Goal: Information Seeking & Learning: Learn about a topic

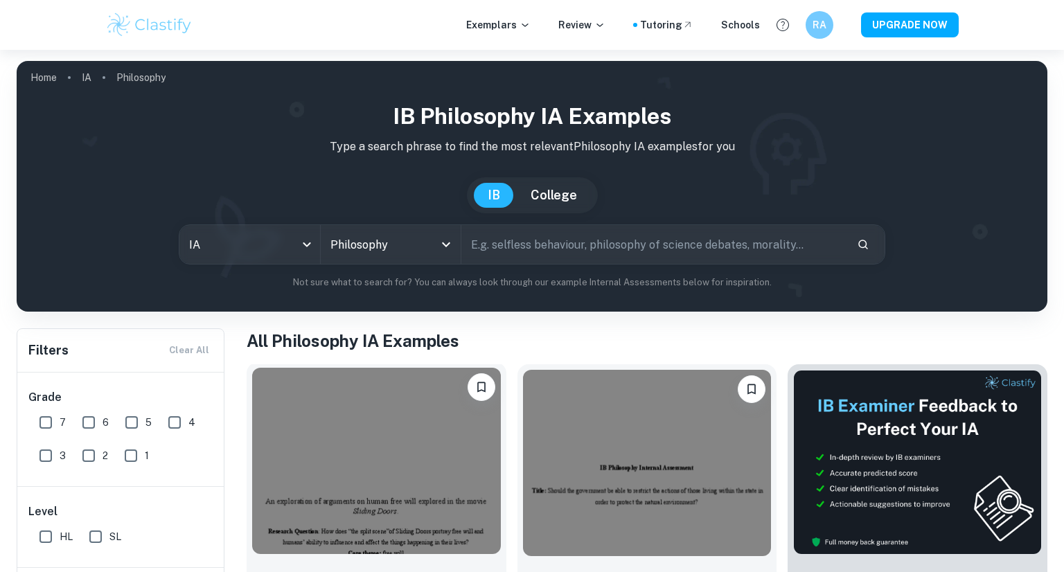
scroll to position [370, 0]
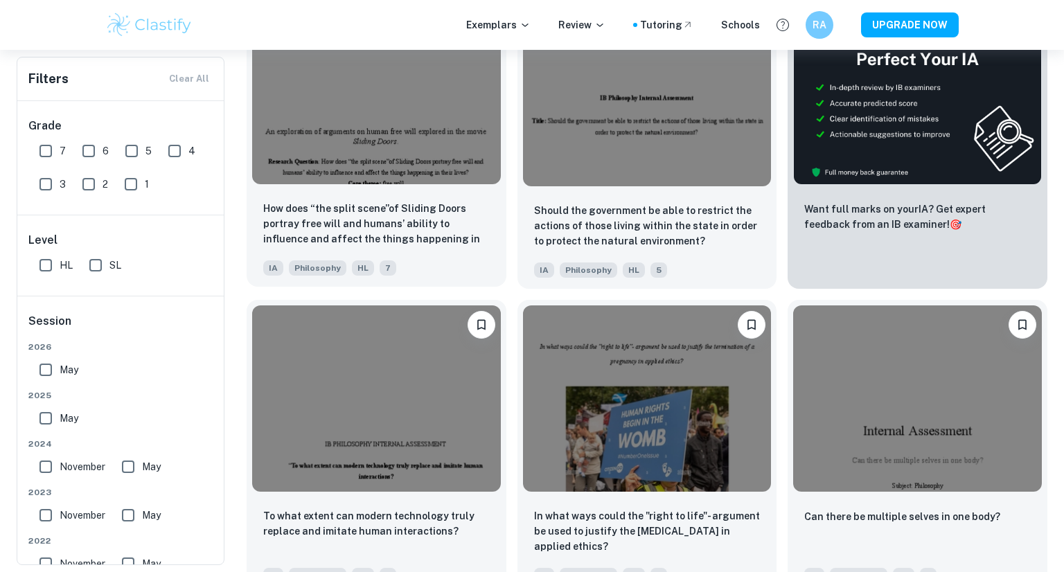
click at [389, 165] on img at bounding box center [376, 91] width 249 height 186
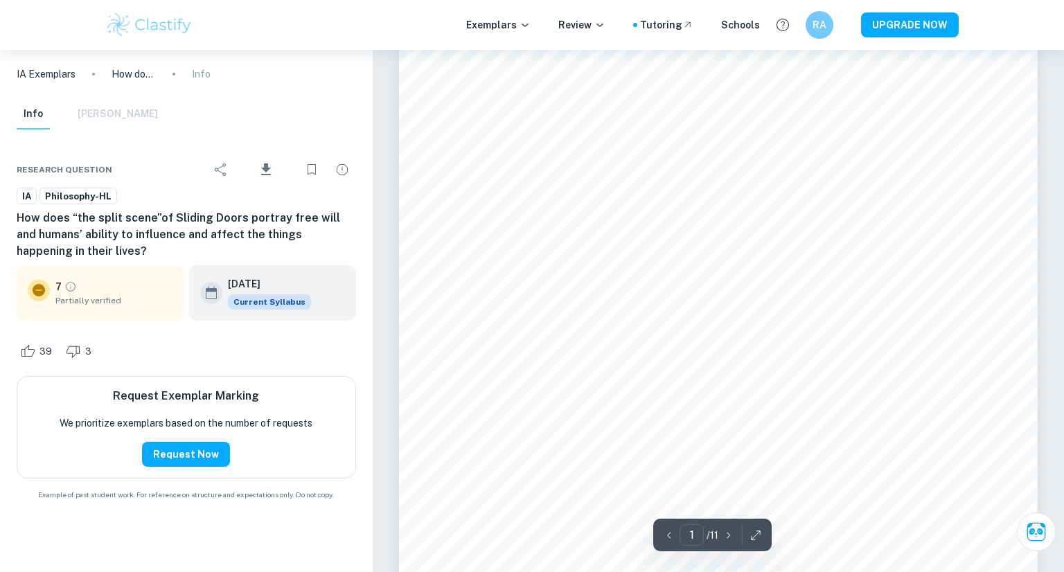
scroll to position [126, 0]
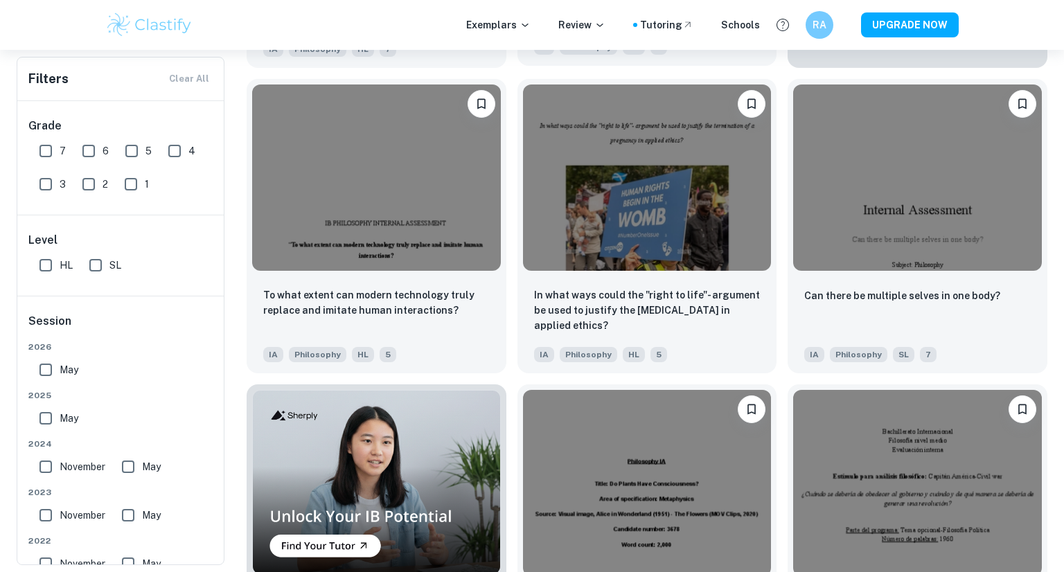
scroll to position [590, 0]
click at [46, 154] on input "7" at bounding box center [46, 151] width 28 height 28
checkbox input "true"
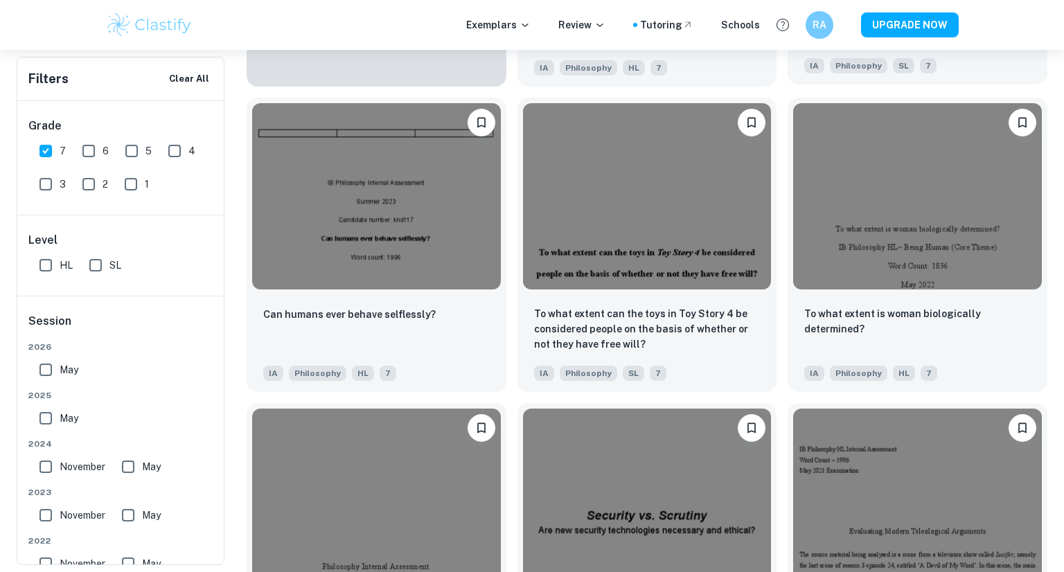
scroll to position [1217, 0]
click at [873, 173] on img at bounding box center [917, 195] width 249 height 186
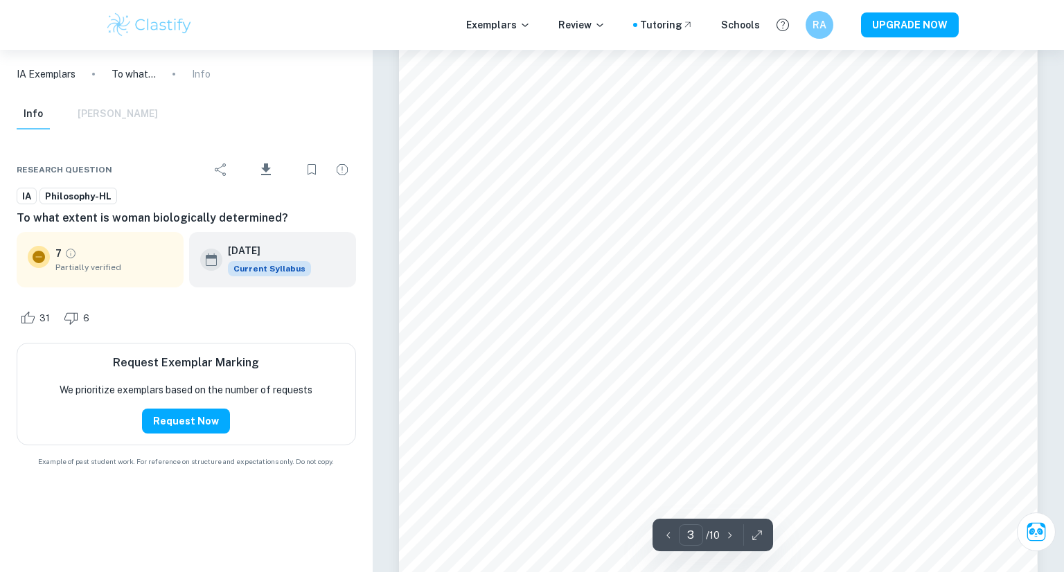
scroll to position [1872, 0]
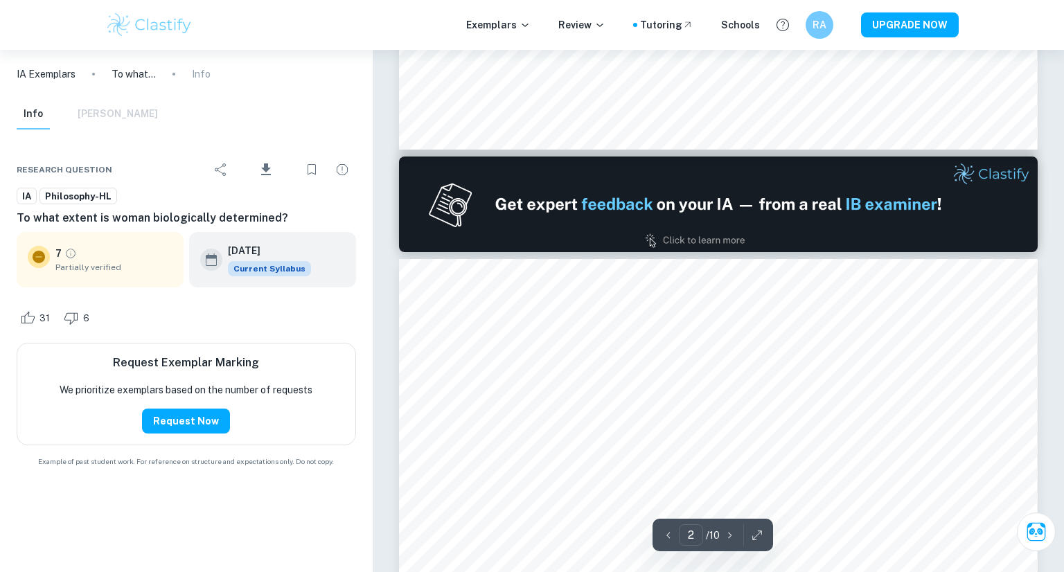
type input "1"
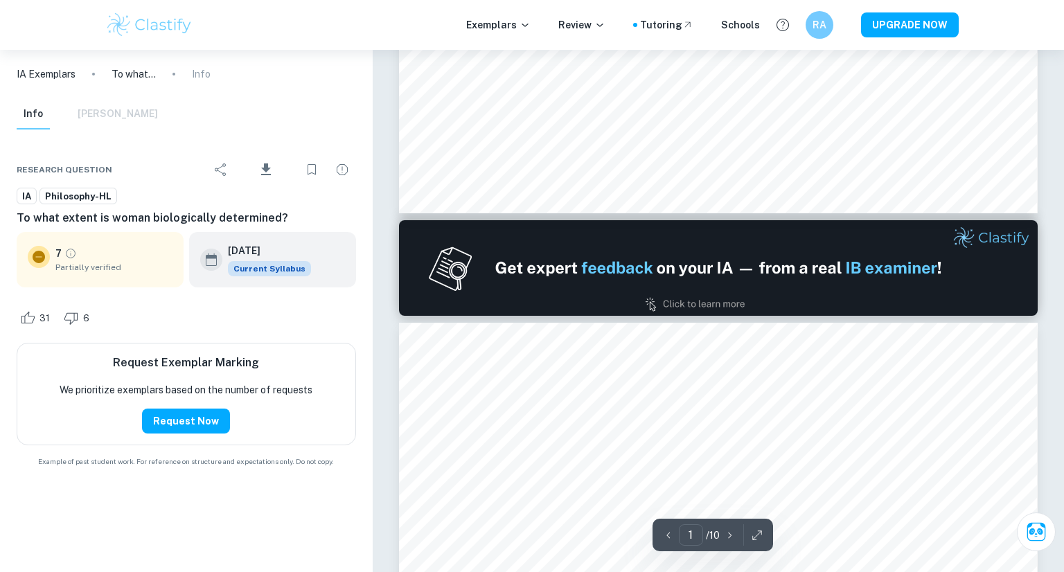
scroll to position [675, 0]
